Goal: Information Seeking & Learning: Learn about a topic

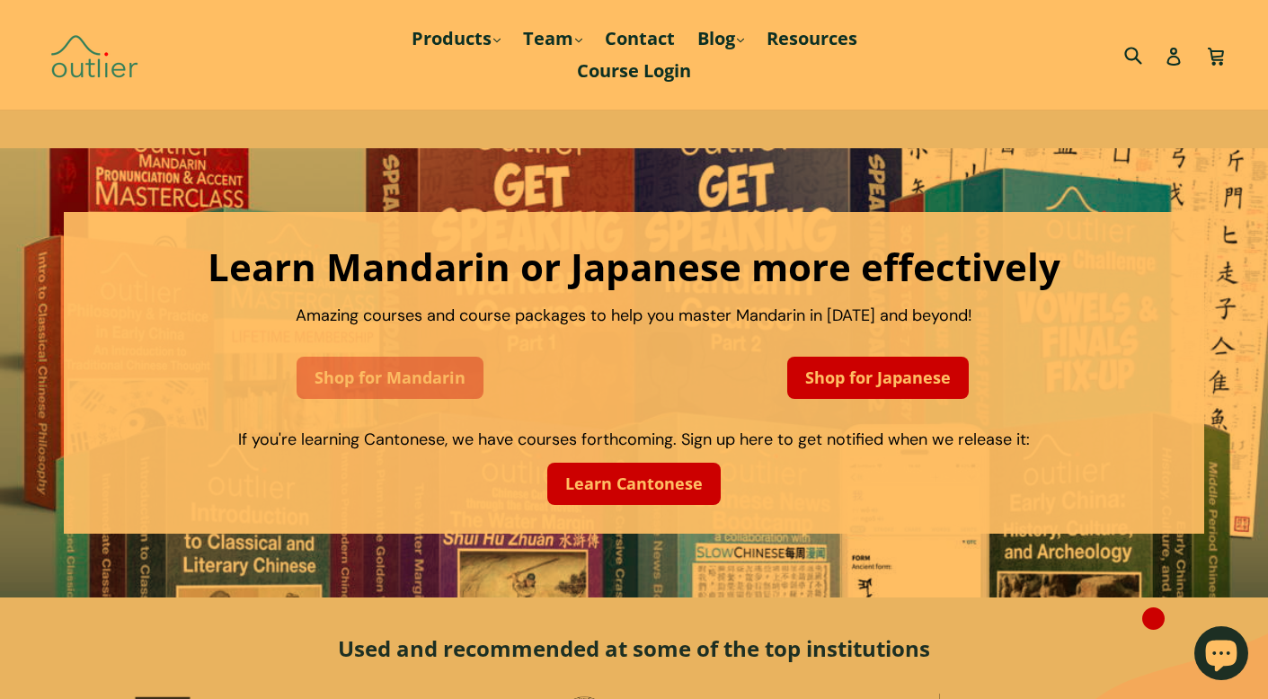
click at [428, 376] on link "Shop for Mandarin" at bounding box center [390, 378] width 187 height 42
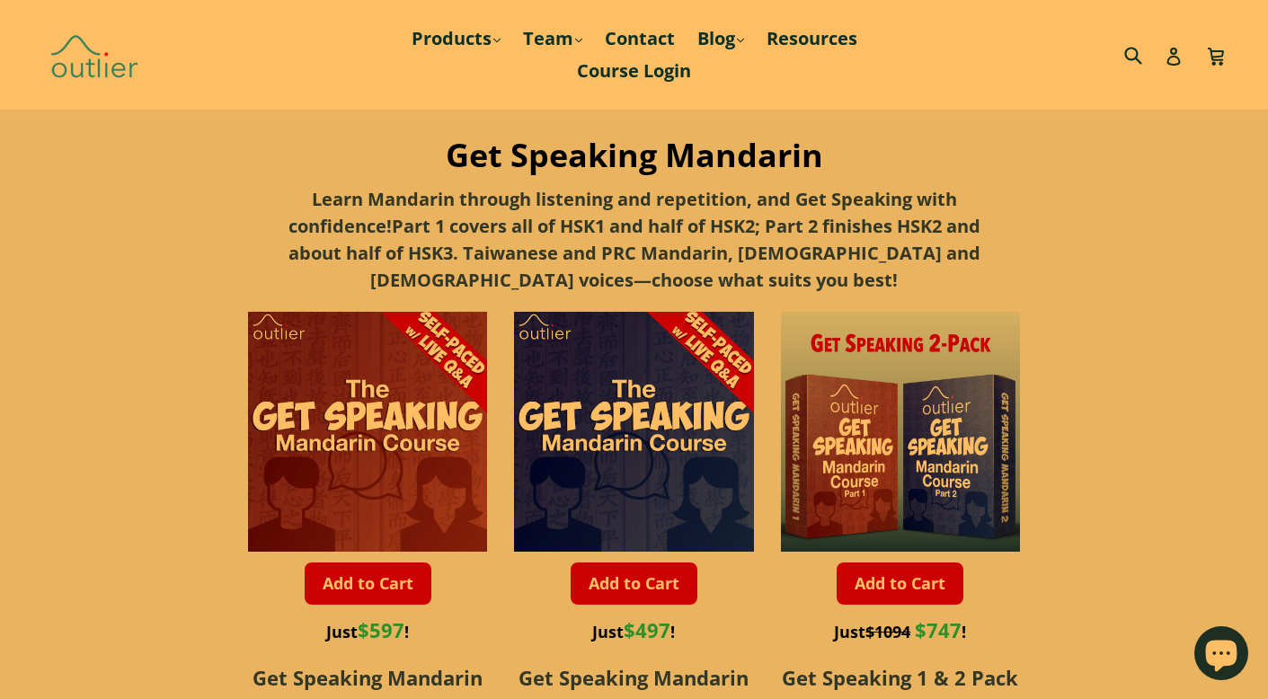
scroll to position [1190, 0]
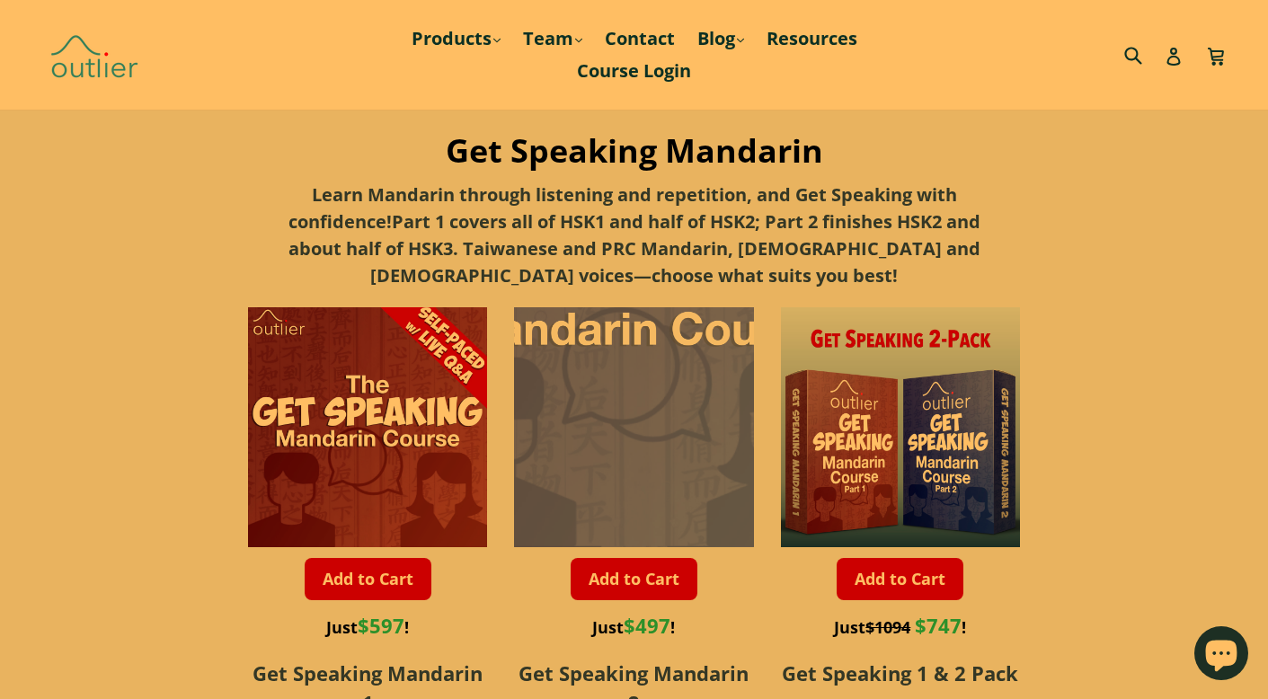
click at [626, 451] on div at bounding box center [642, 307] width 479 height 479
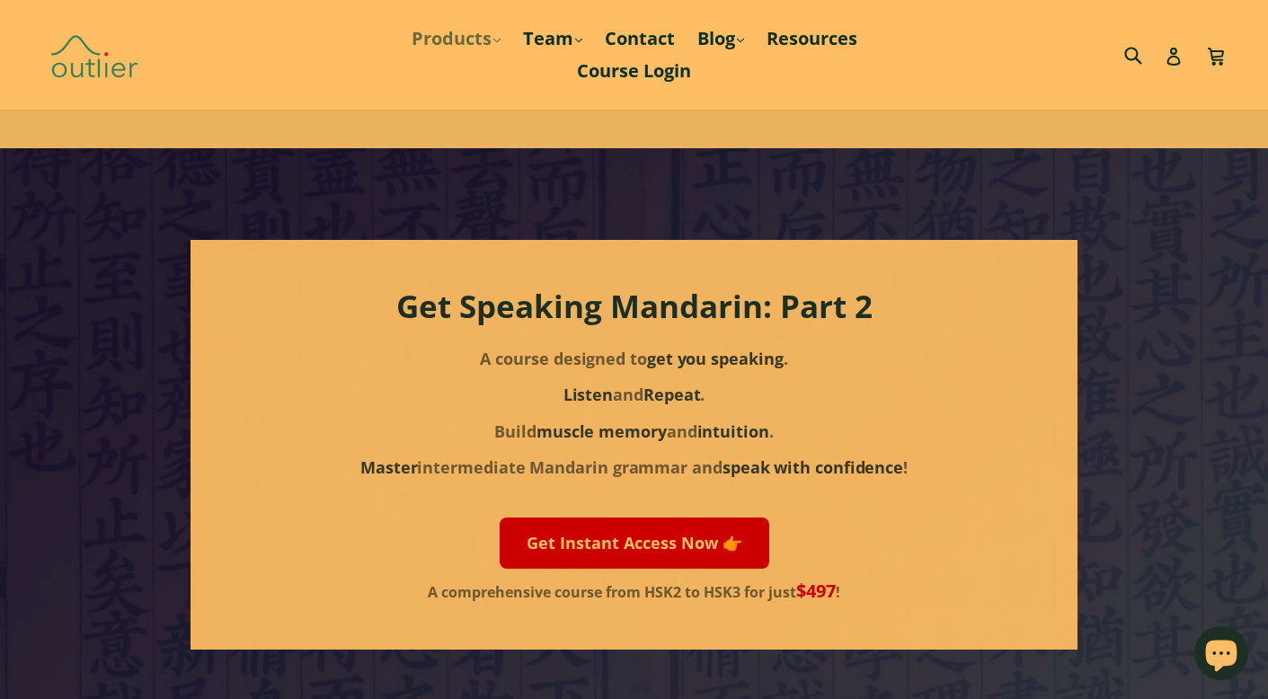
click at [479, 33] on link "Products .cls-1{fill:#231f20} expand" at bounding box center [456, 38] width 107 height 32
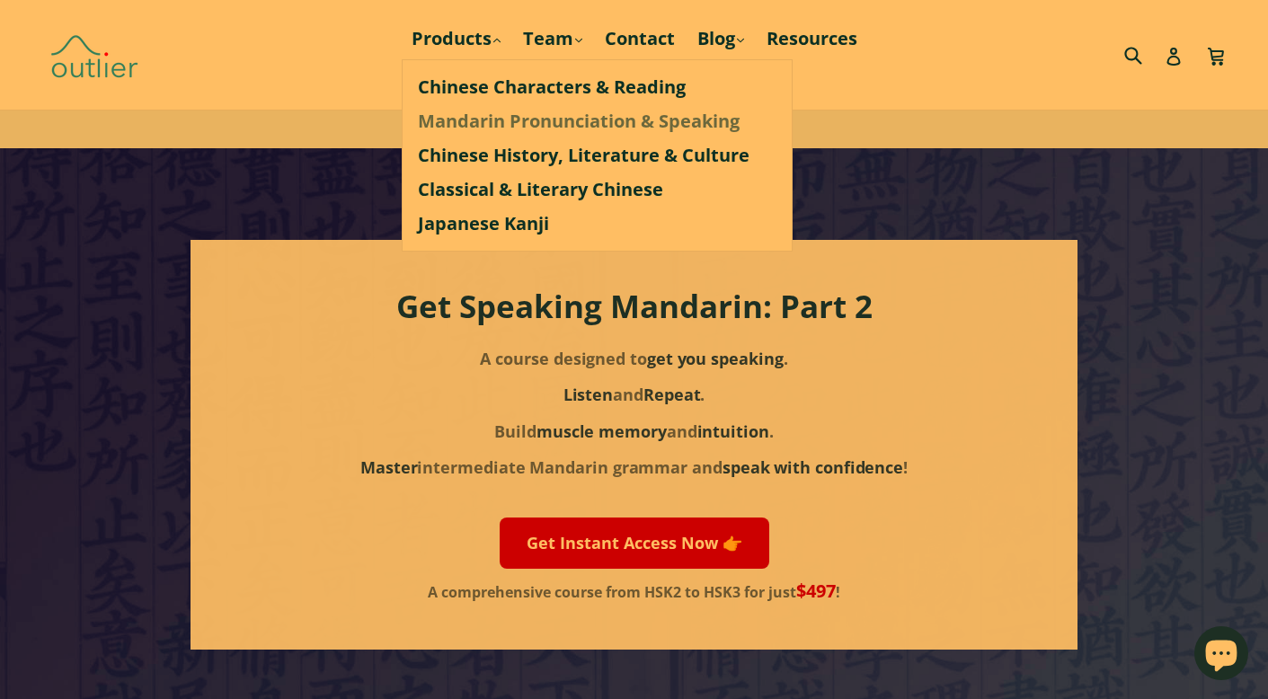
click at [493, 120] on link "Mandarin Pronunciation & Speaking" at bounding box center [597, 121] width 359 height 34
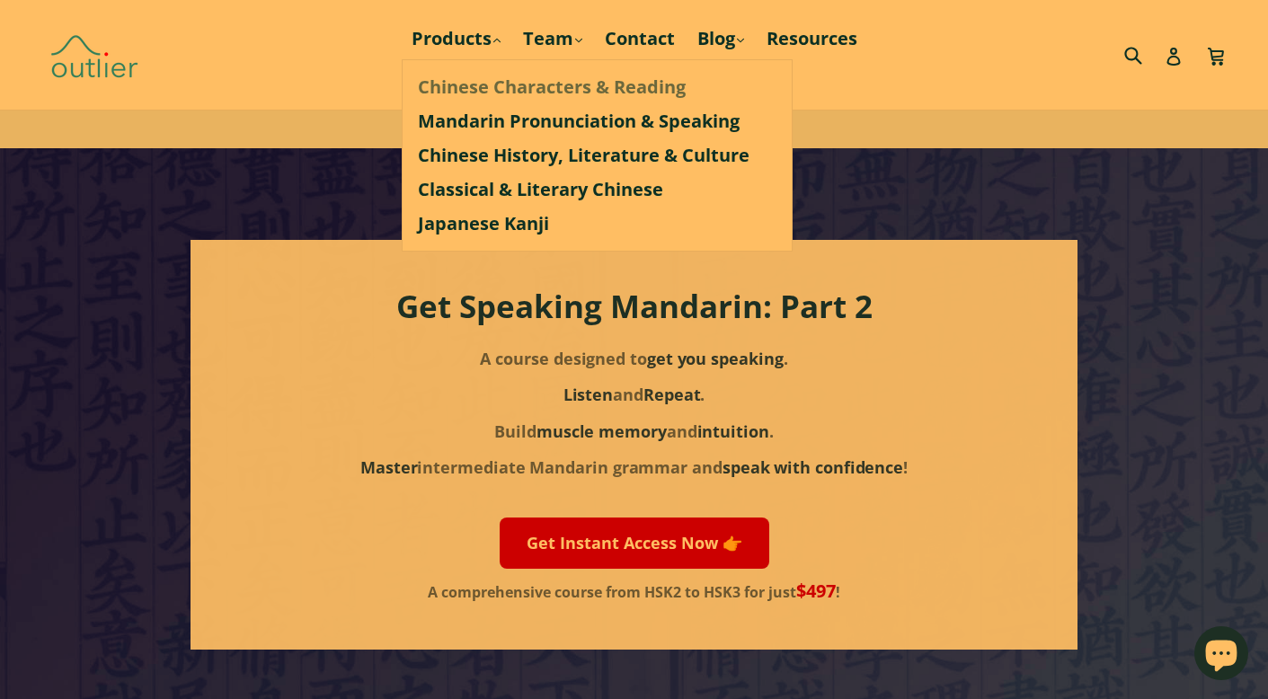
click at [458, 70] on link "Chinese Characters & Reading" at bounding box center [597, 87] width 359 height 34
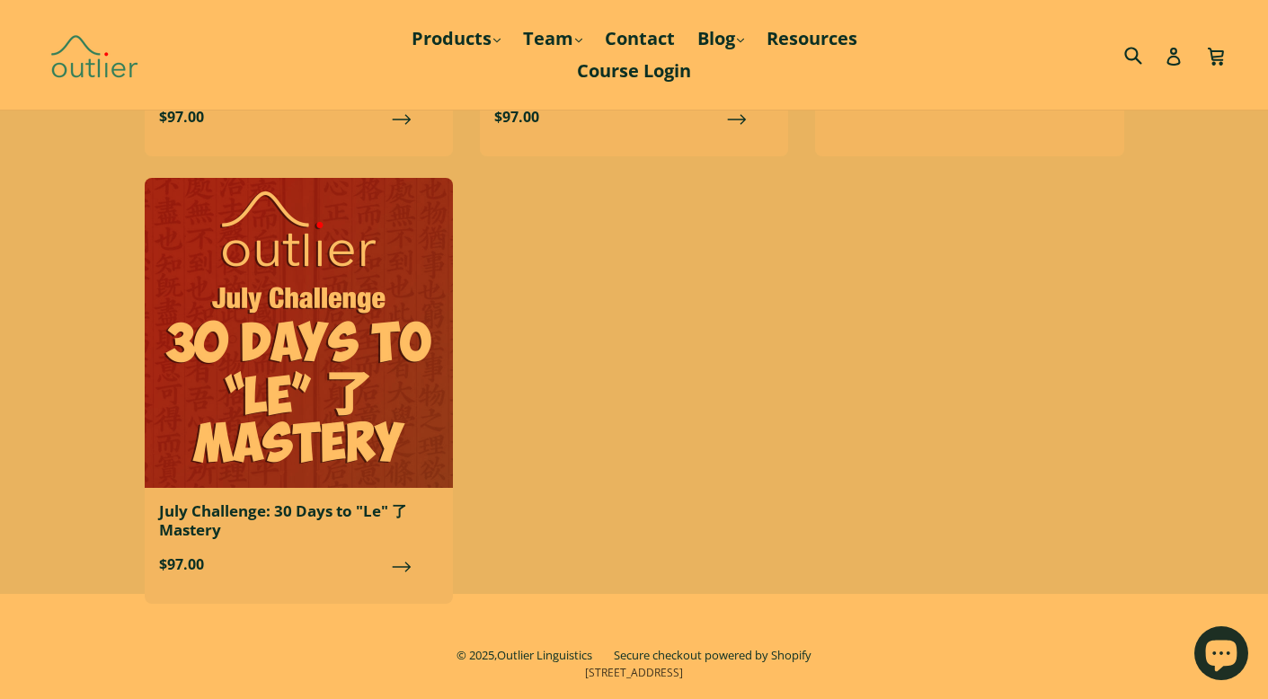
scroll to position [2329, 0]
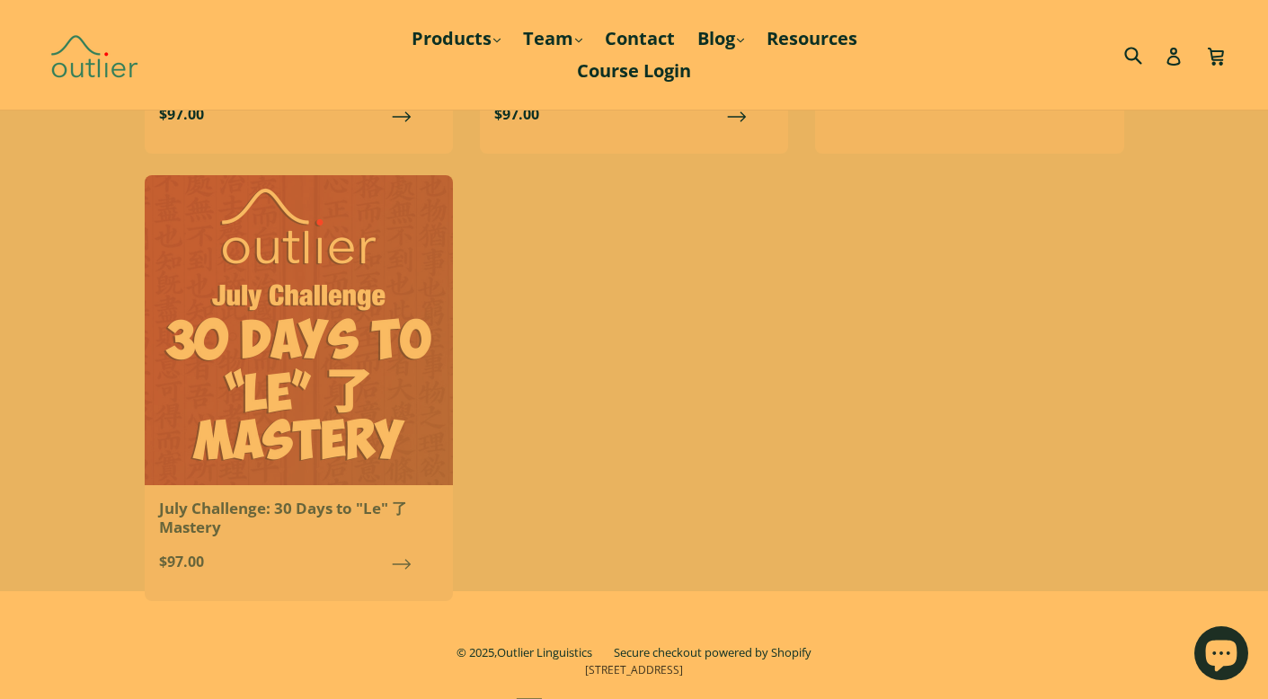
click at [272, 351] on img at bounding box center [299, 330] width 308 height 310
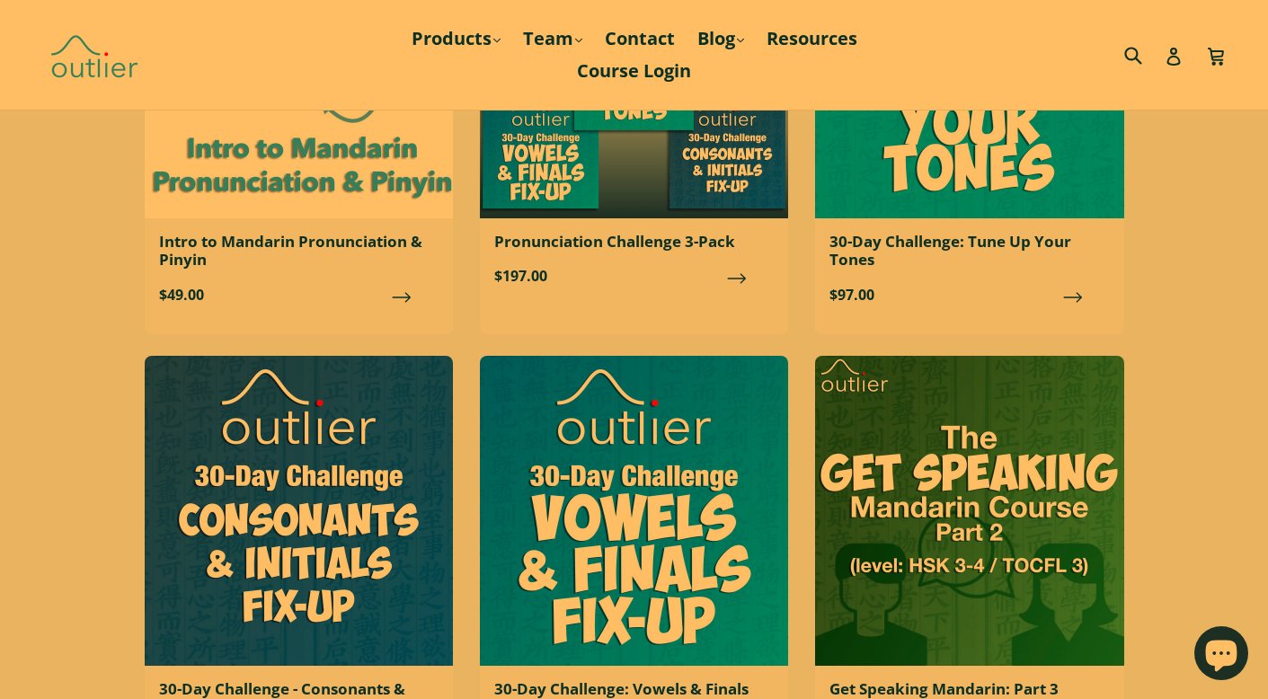
scroll to position [1247, 0]
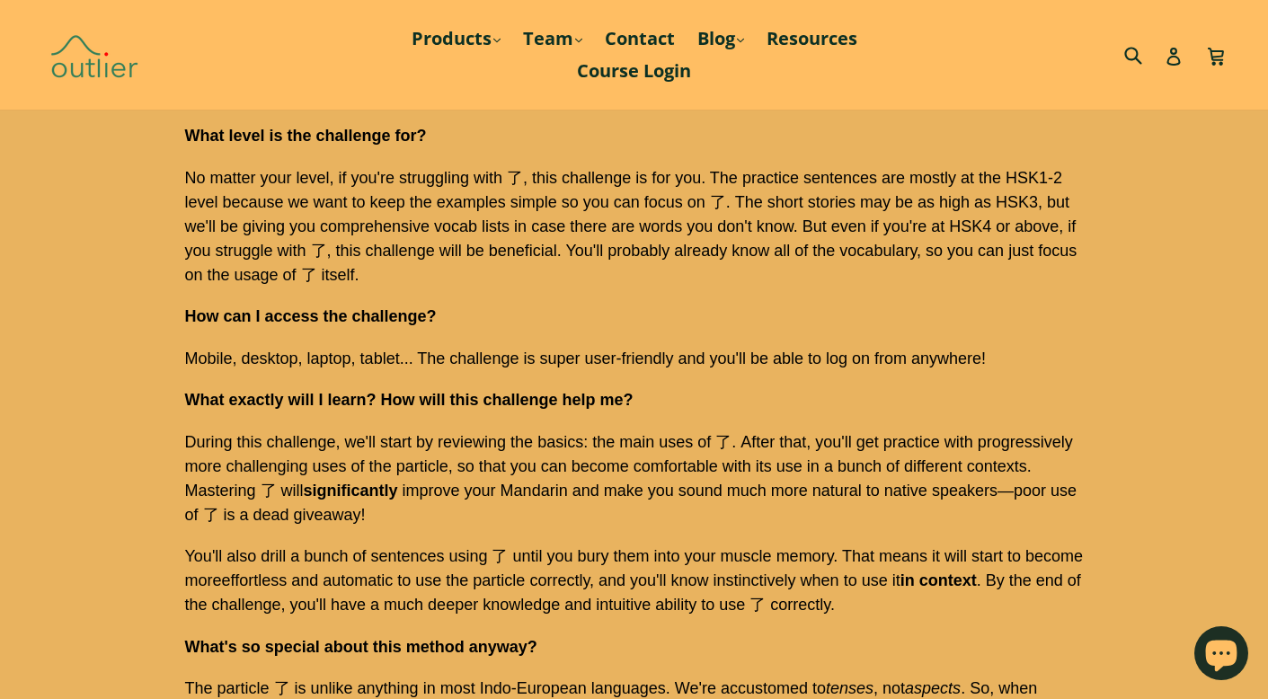
scroll to position [5080, 0]
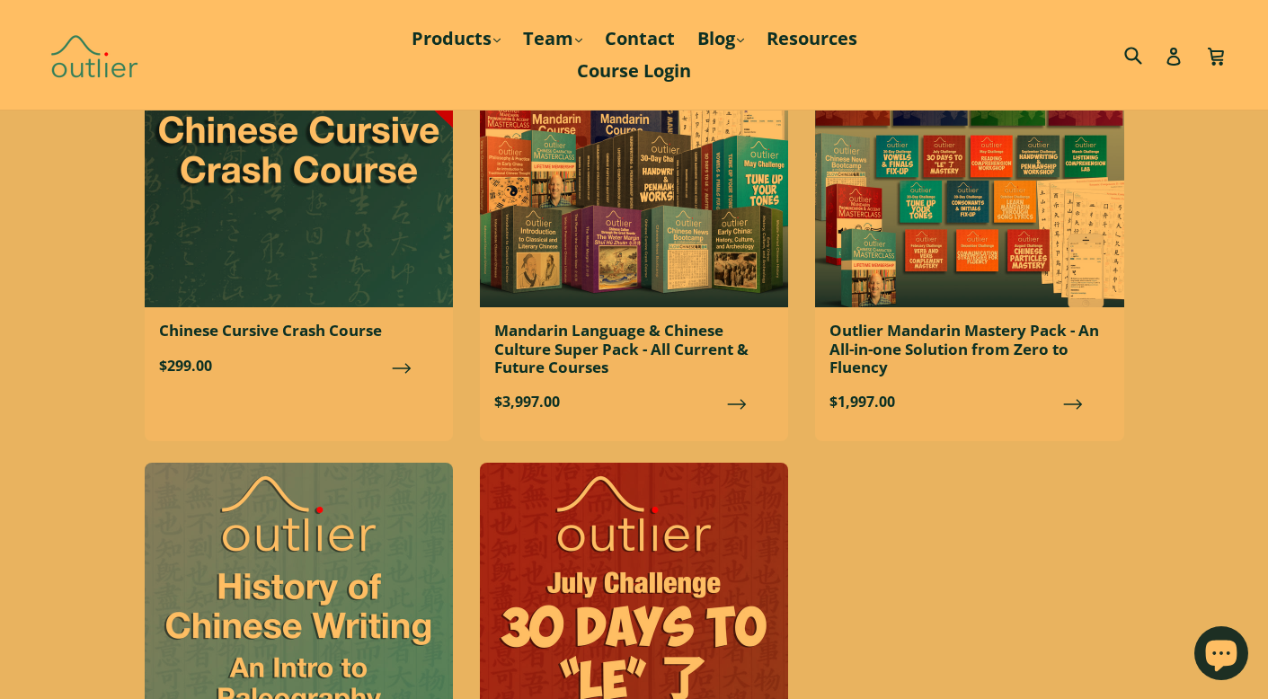
scroll to position [1613, 0]
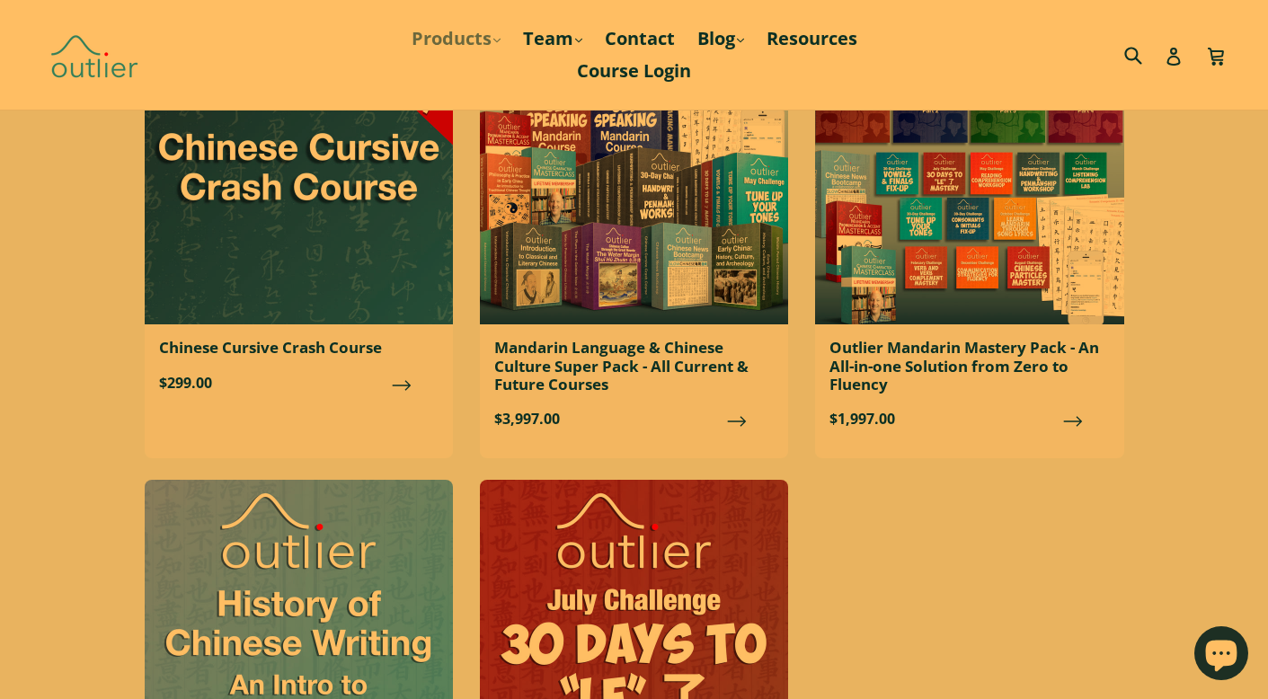
click at [487, 40] on link "Products .cls-1{fill:#231f20} expand" at bounding box center [456, 38] width 107 height 32
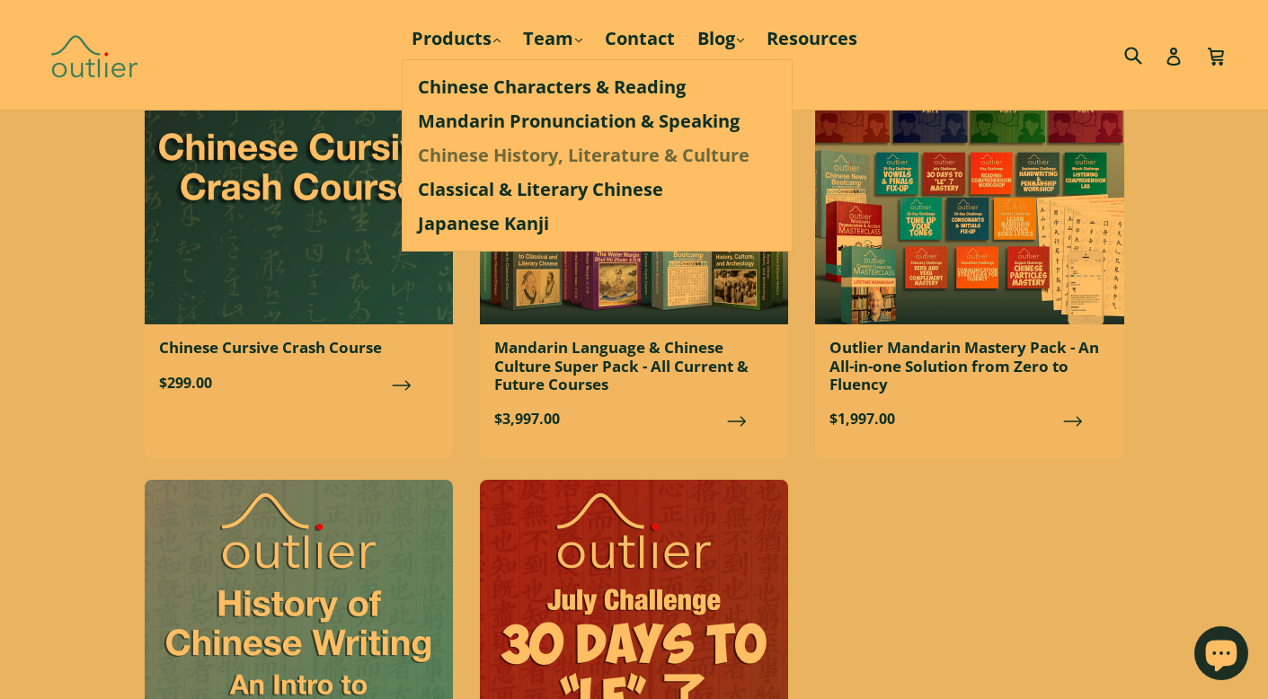
click at [473, 162] on link "Chinese History, Literature & Culture" at bounding box center [597, 155] width 359 height 34
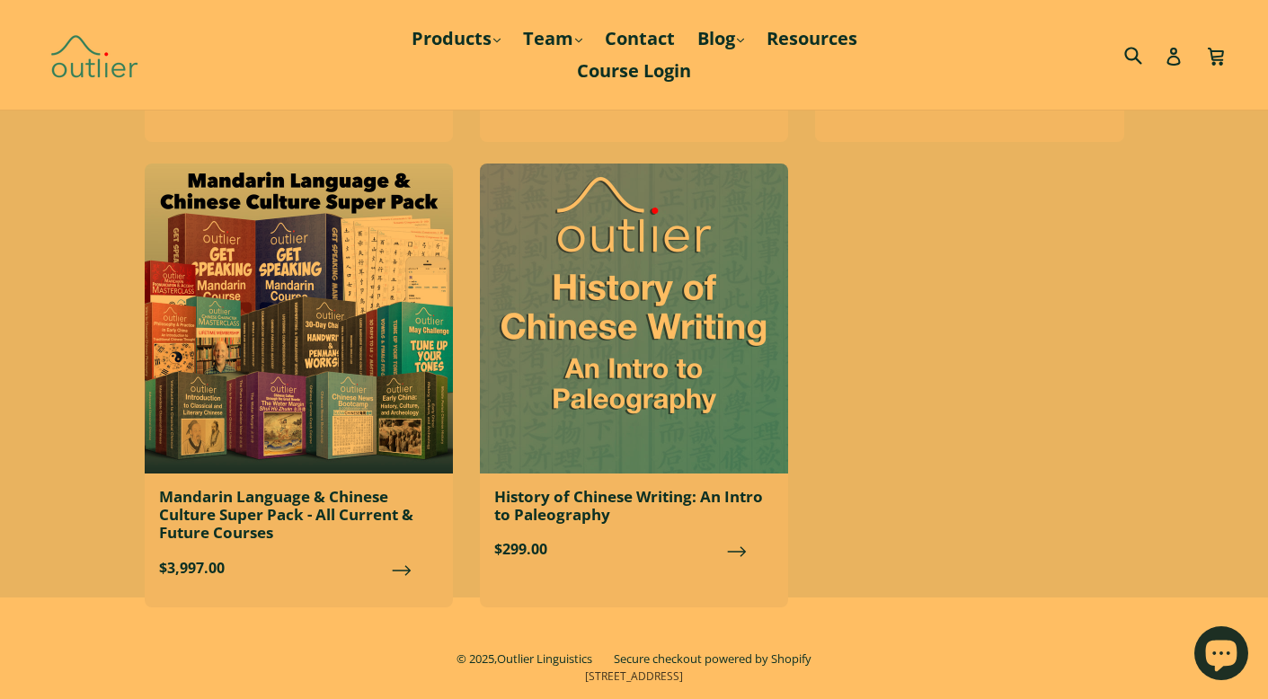
scroll to position [2773, 0]
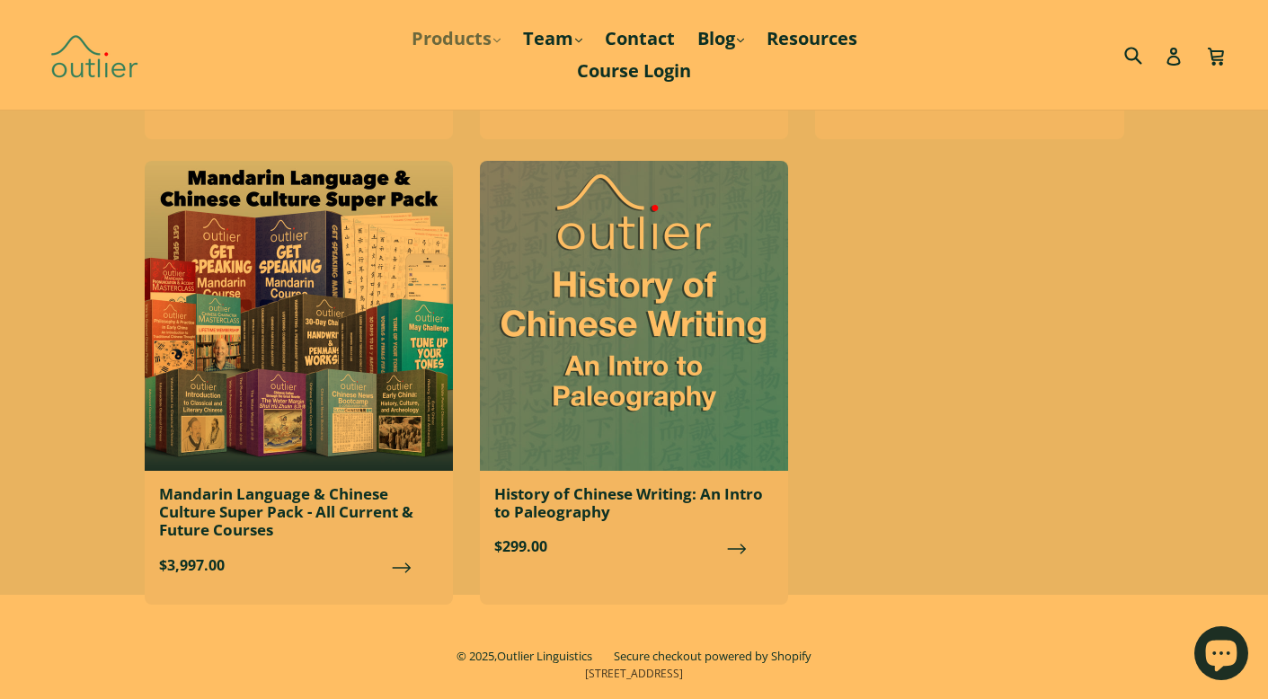
click at [456, 48] on link "Products .cls-1{fill:#231f20} expand" at bounding box center [456, 38] width 107 height 32
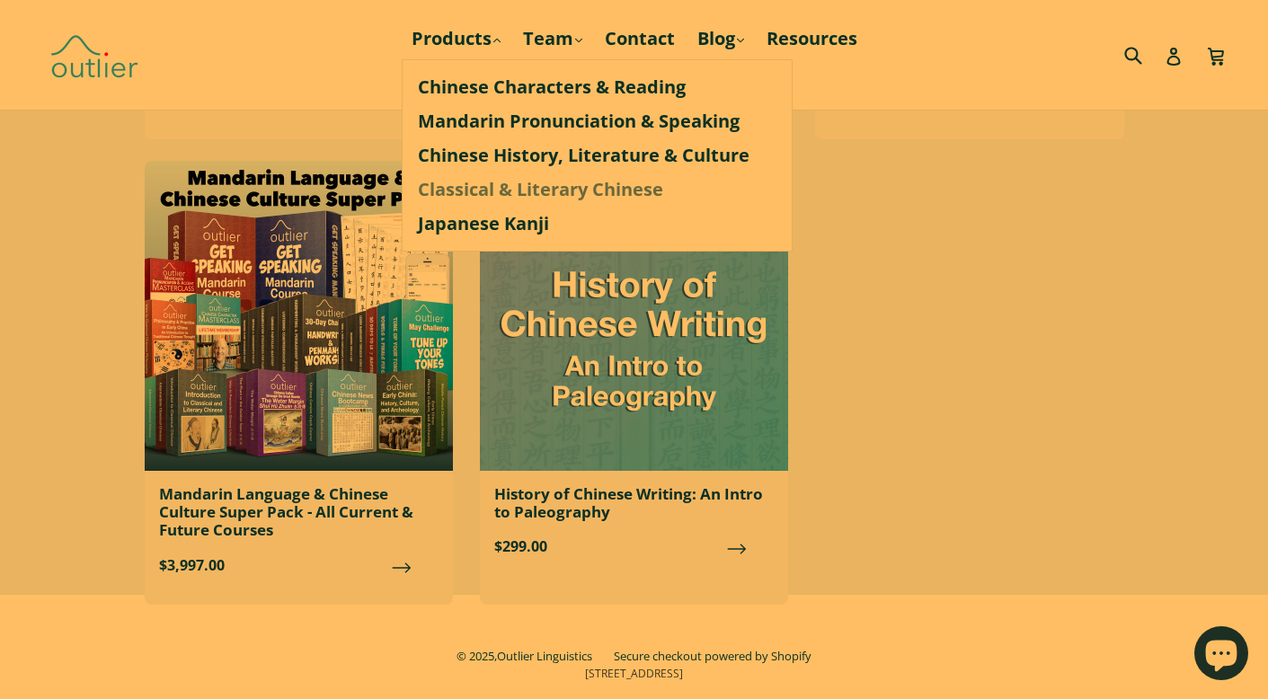
click at [451, 194] on link "Classical & Literary Chinese" at bounding box center [597, 190] width 359 height 34
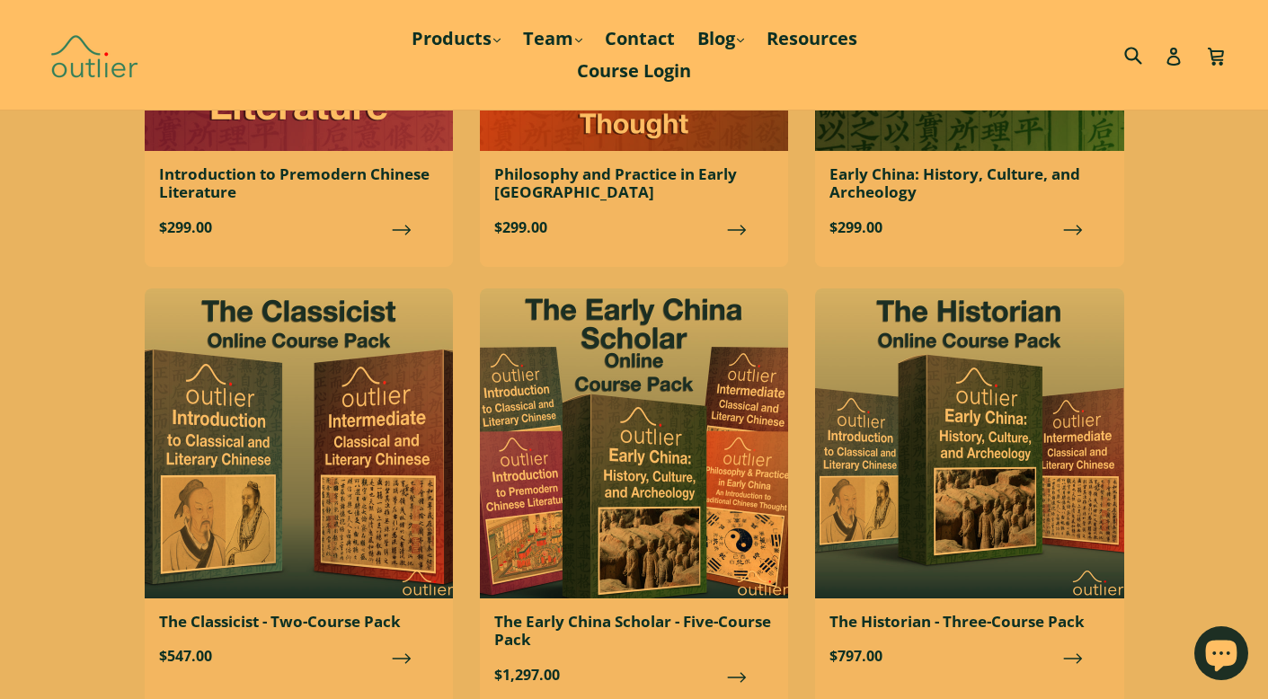
scroll to position [631, 0]
